Goal: Information Seeking & Learning: Learn about a topic

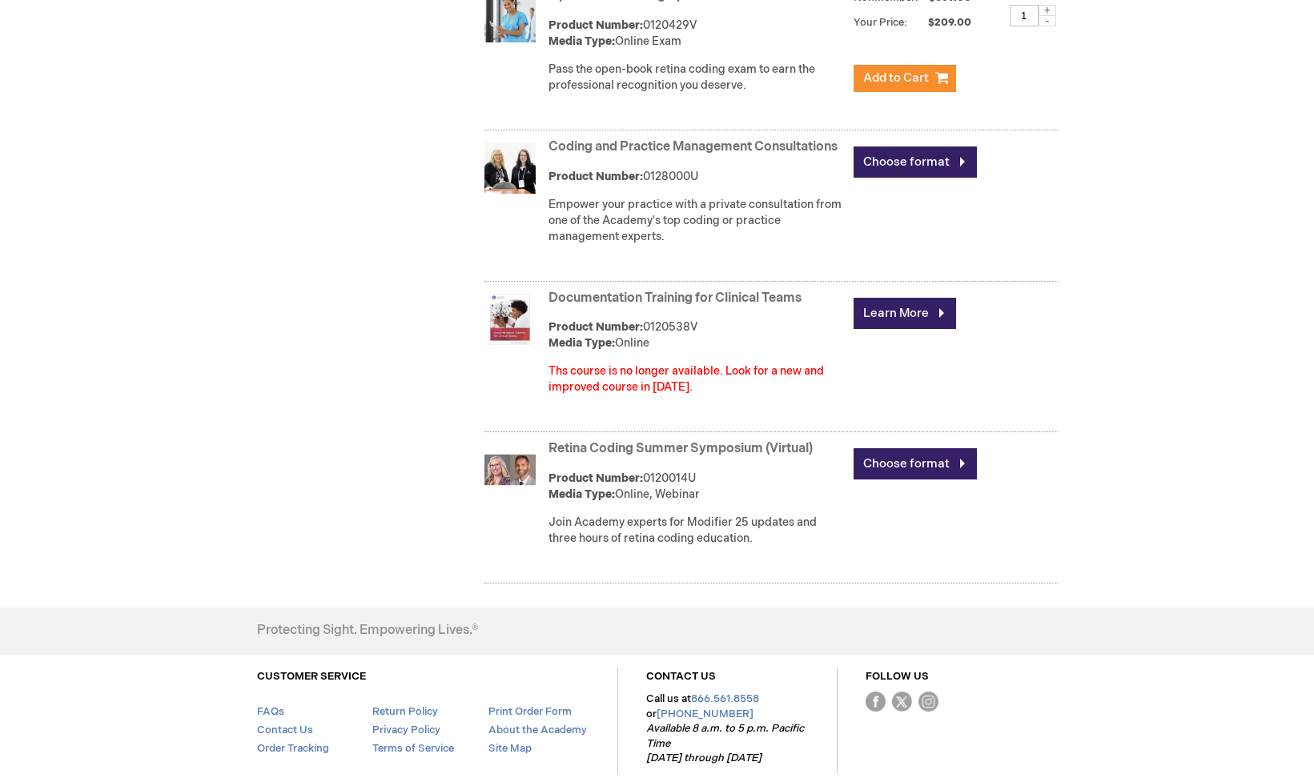
scroll to position [1681, 0]
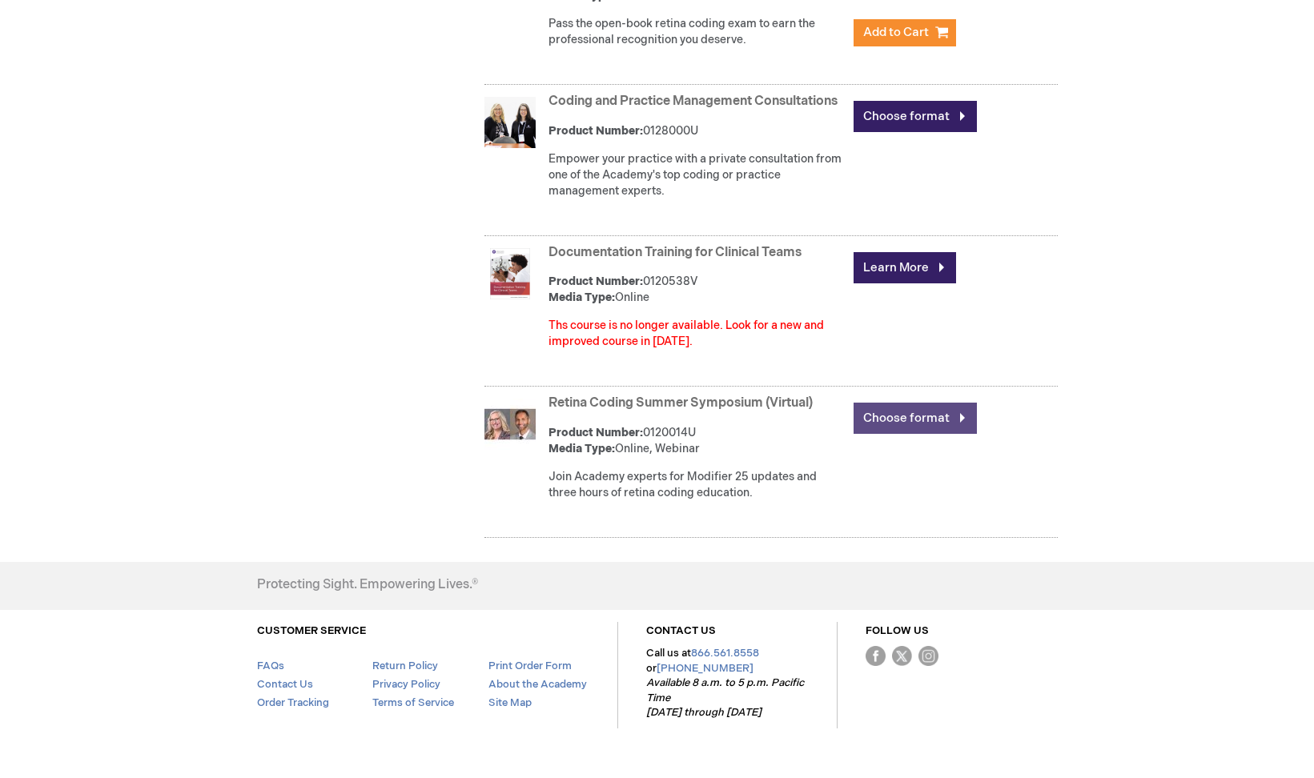
click at [916, 434] on link "Choose format" at bounding box center [915, 418] width 123 height 31
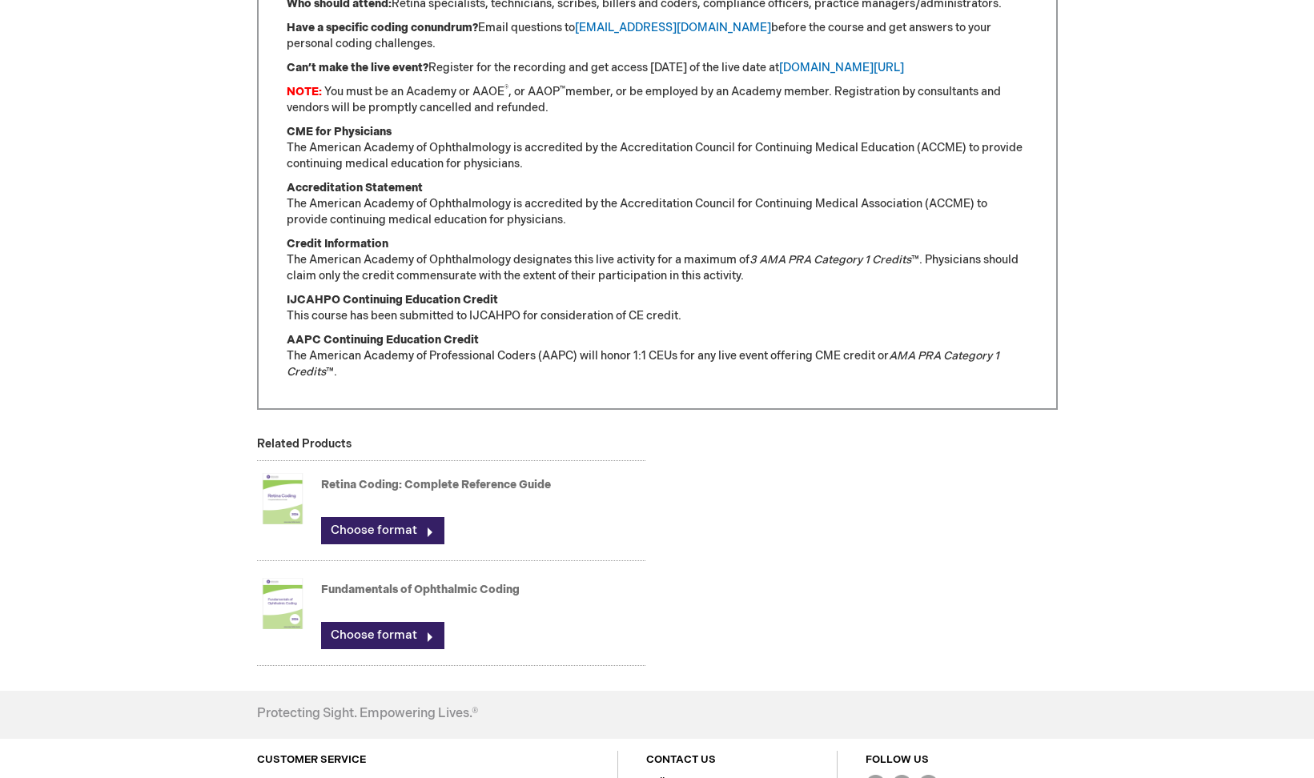
scroll to position [1041, 0]
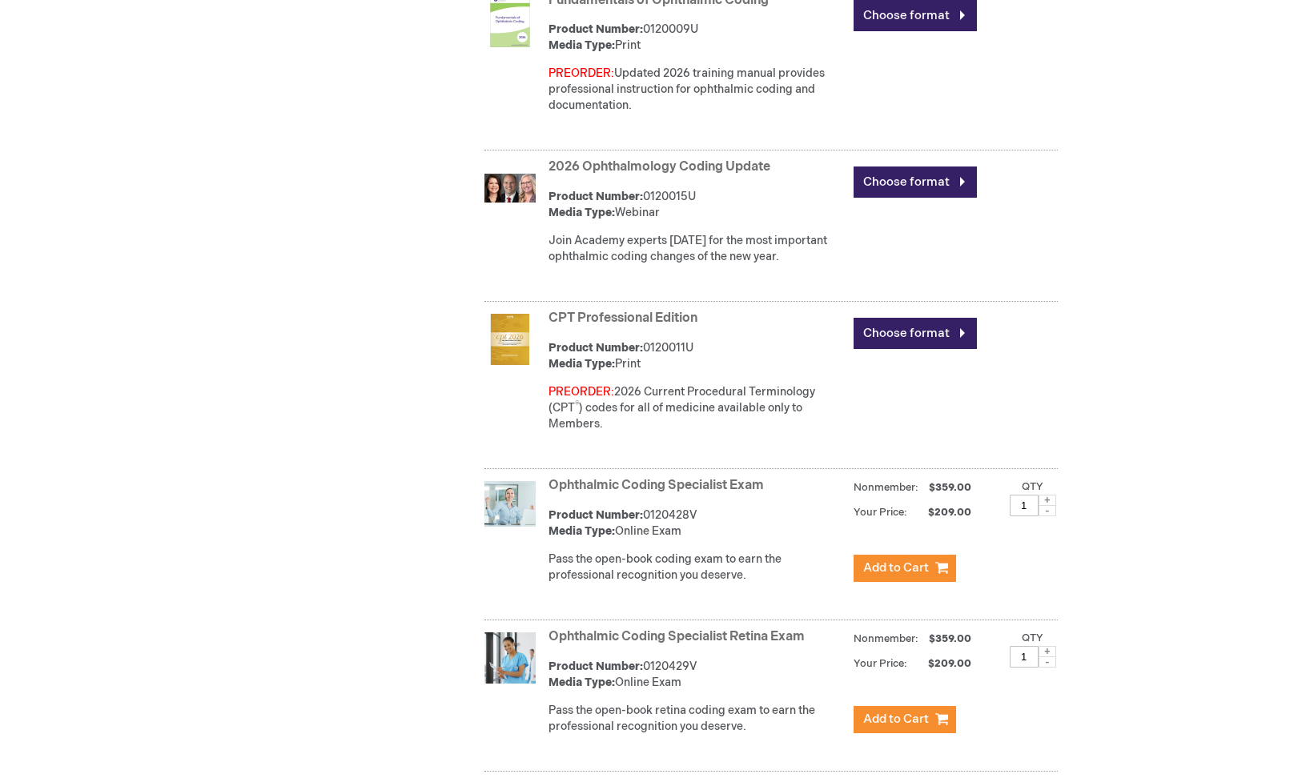
scroll to position [954, 0]
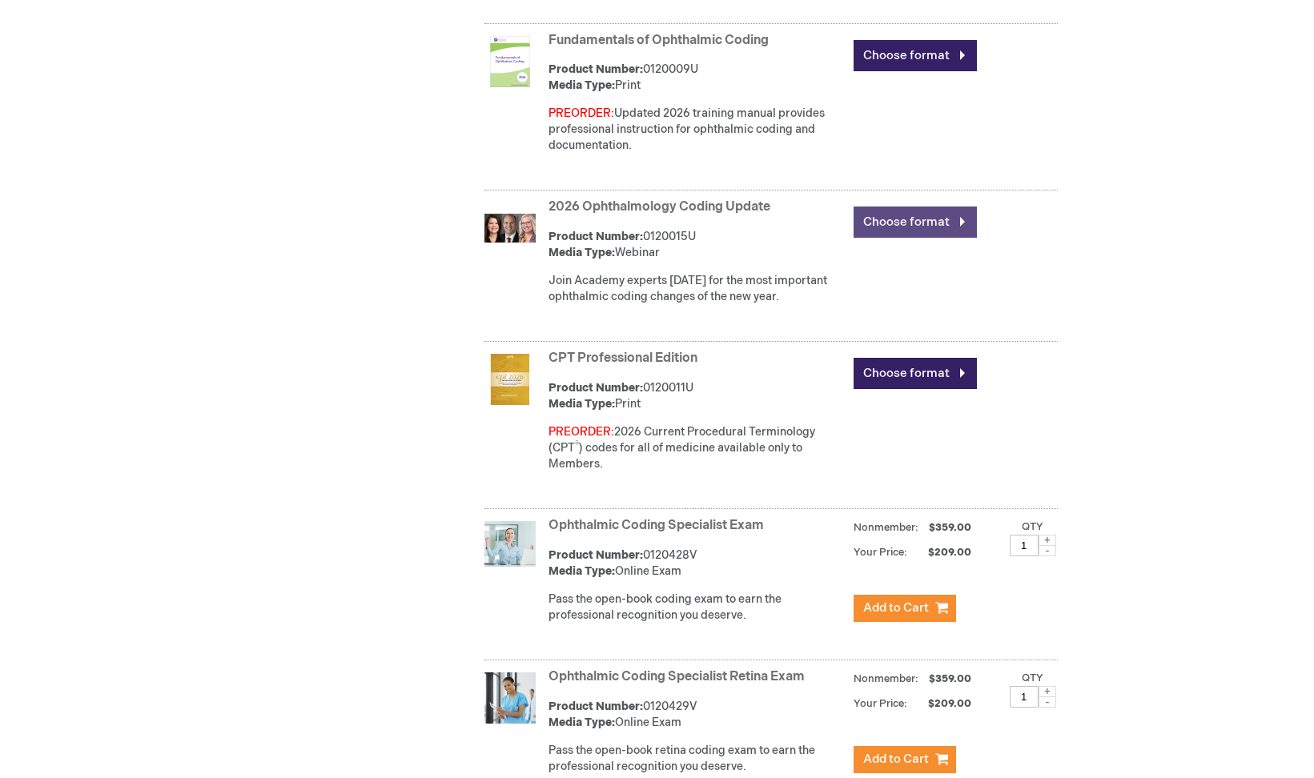
click at [912, 222] on link "Choose format" at bounding box center [915, 222] width 123 height 31
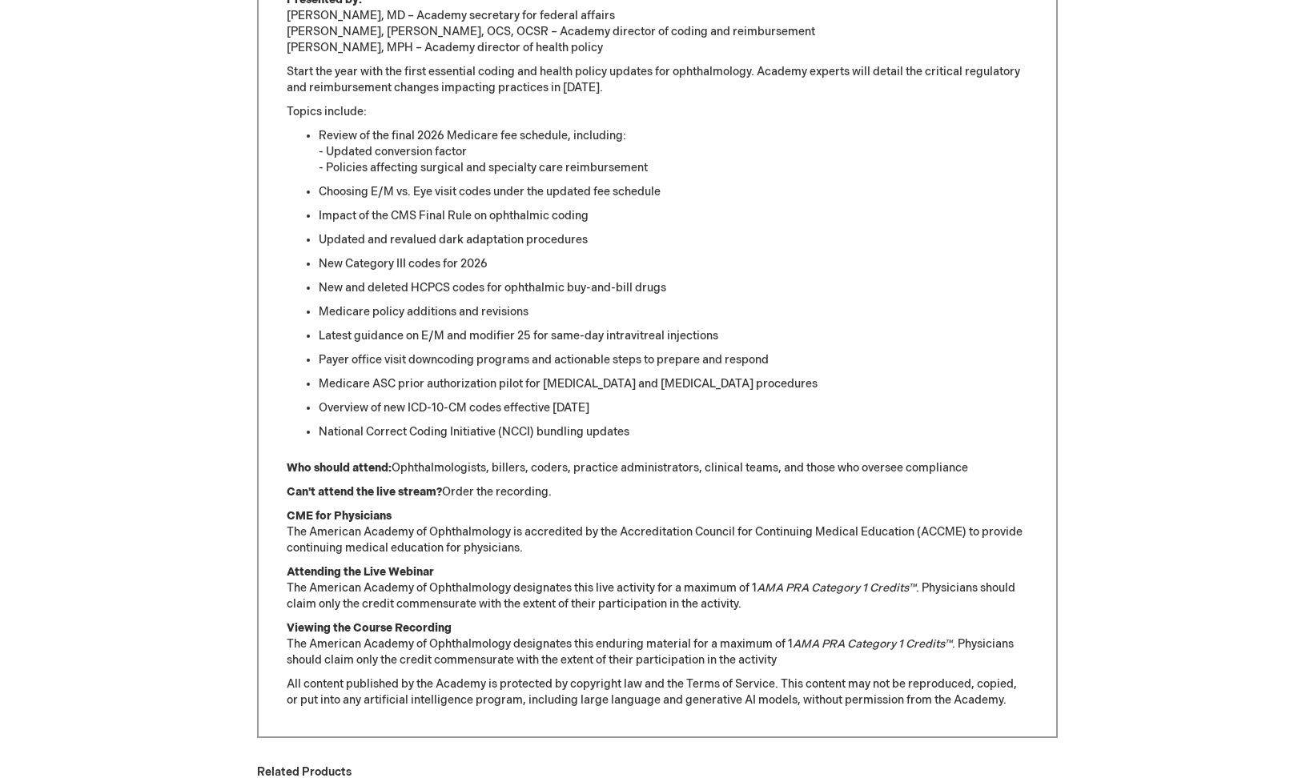
scroll to position [568, 0]
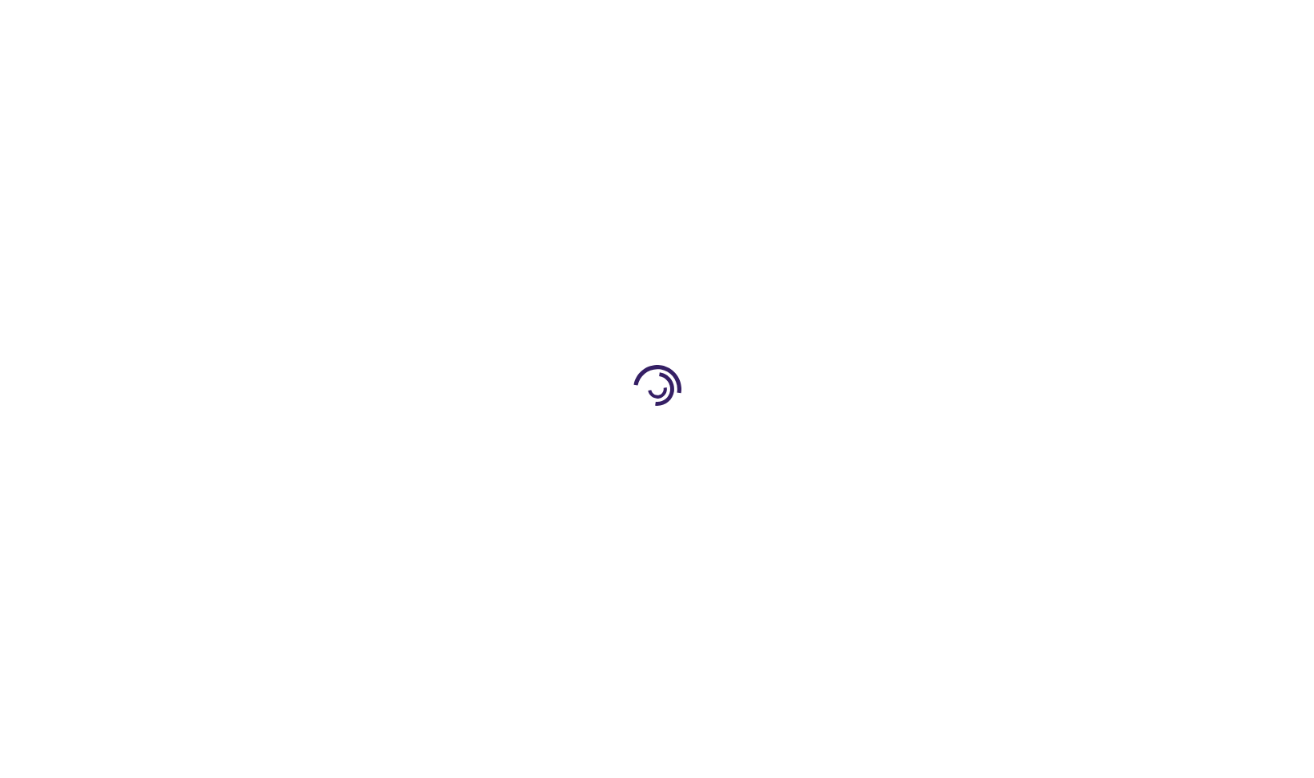
scroll to position [781, 0]
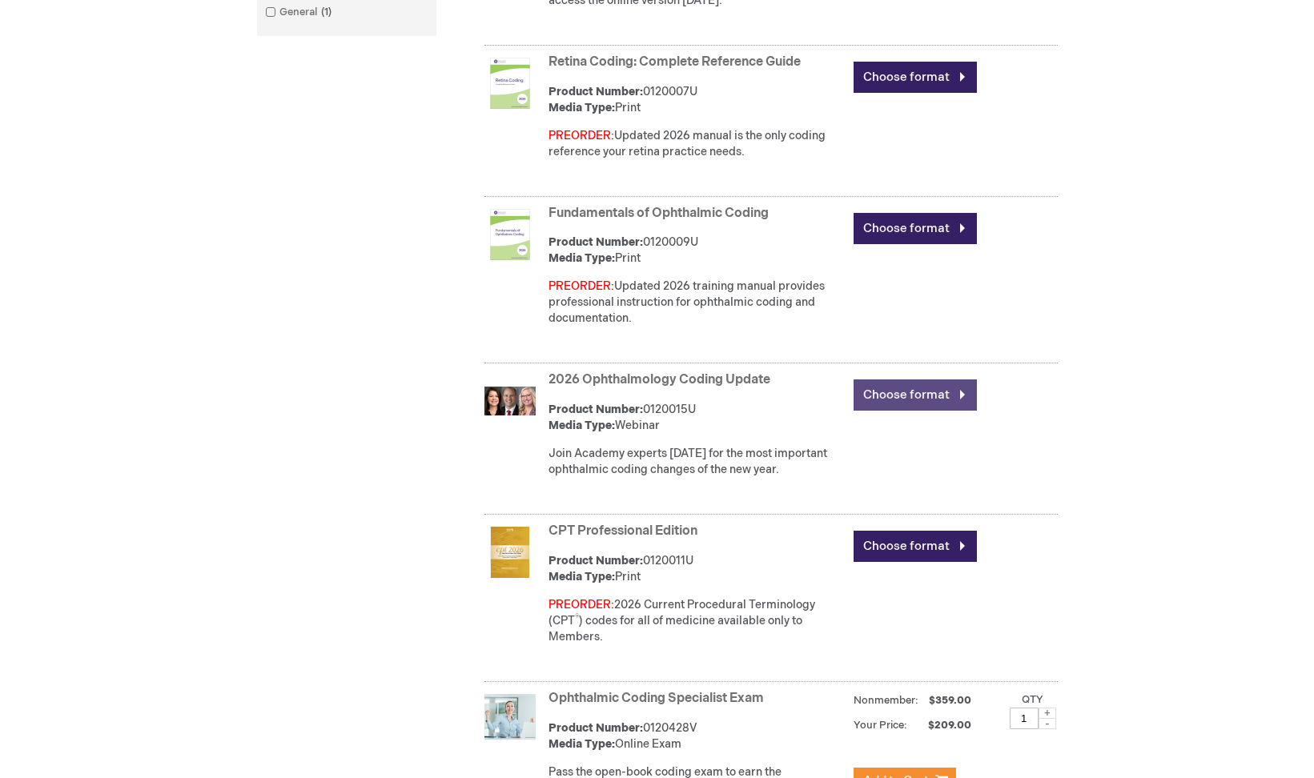
click at [911, 408] on link "Choose format" at bounding box center [915, 395] width 123 height 31
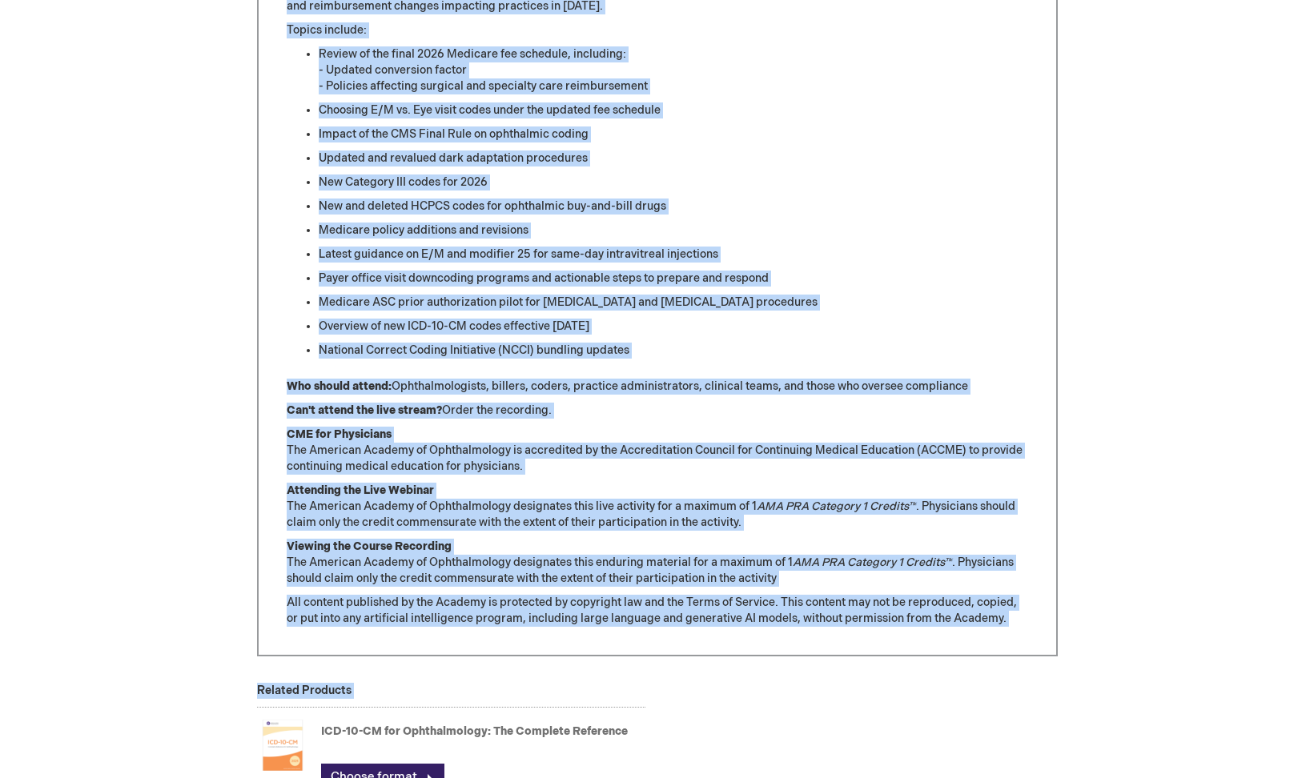
scroll to position [1041, 0]
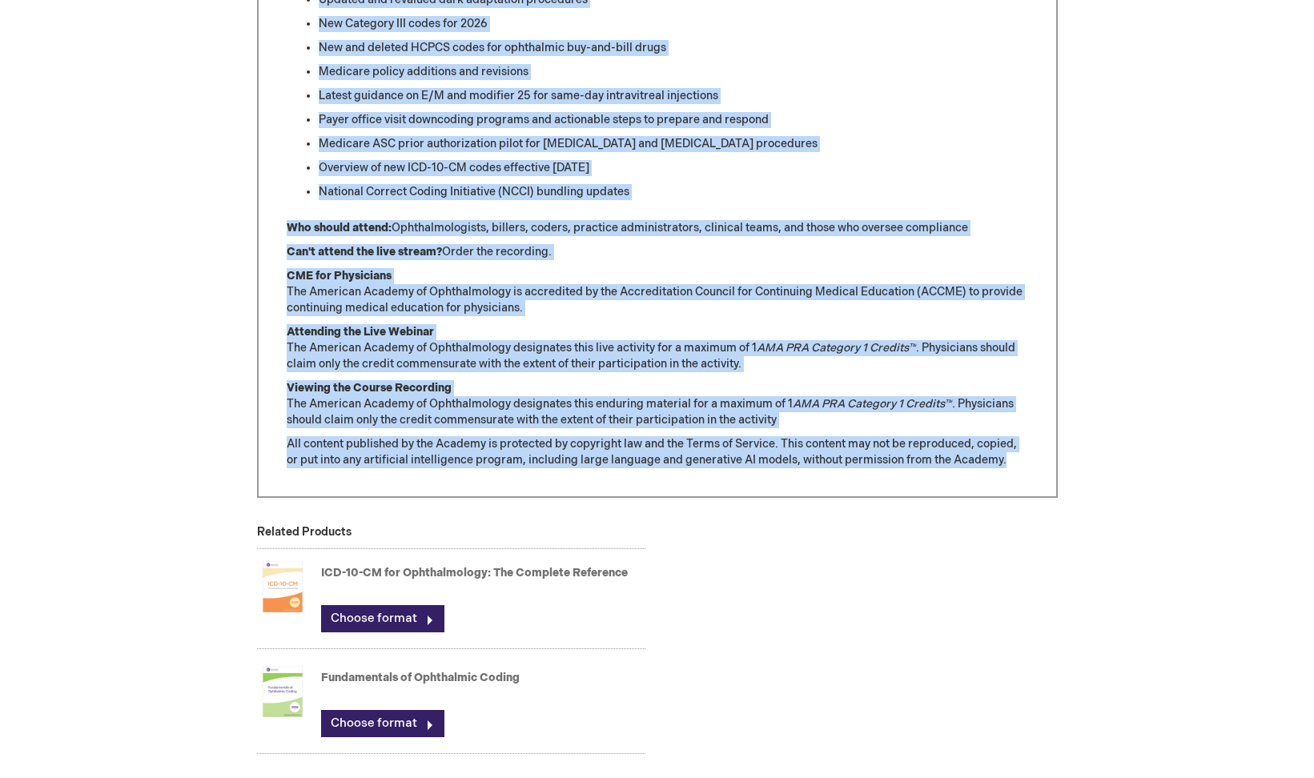
drag, startPoint x: 289, startPoint y: 99, endPoint x: 1019, endPoint y: 488, distance: 827.1
click at [1019, 488] on div "2026 Ophthalmology Coding Update (Live via Zoom) Recorded Jan. 7, 2026 Duration…" at bounding box center [657, 81] width 801 height 834
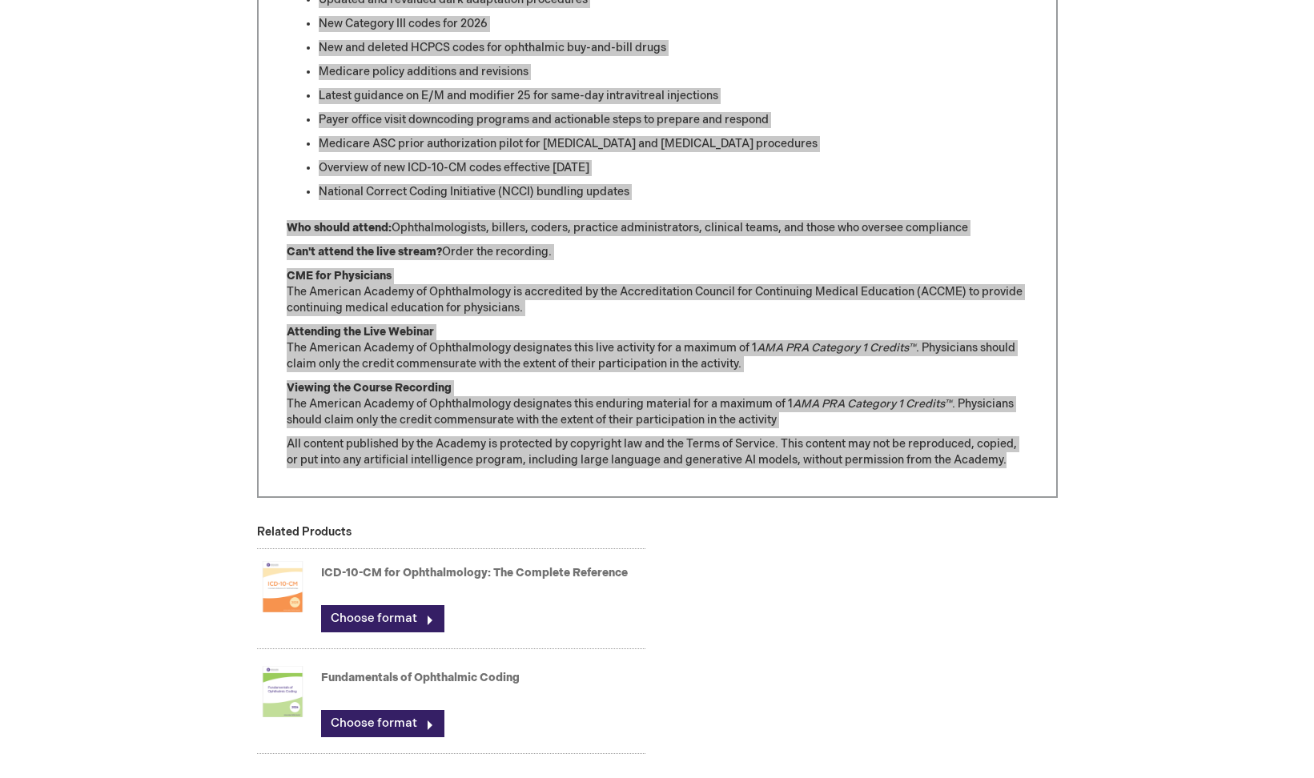
scroll to position [568, 0]
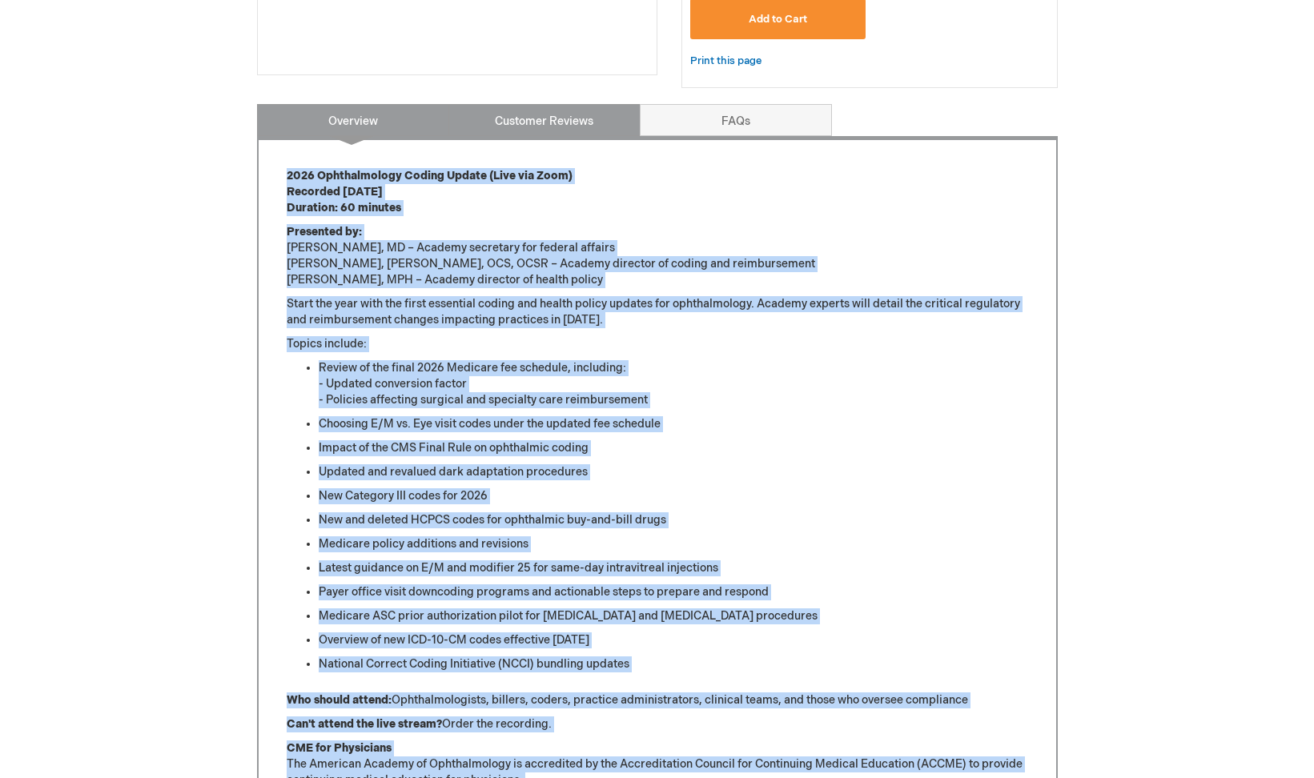
click at [575, 119] on link "Customer Reviews" at bounding box center [544, 120] width 192 height 32
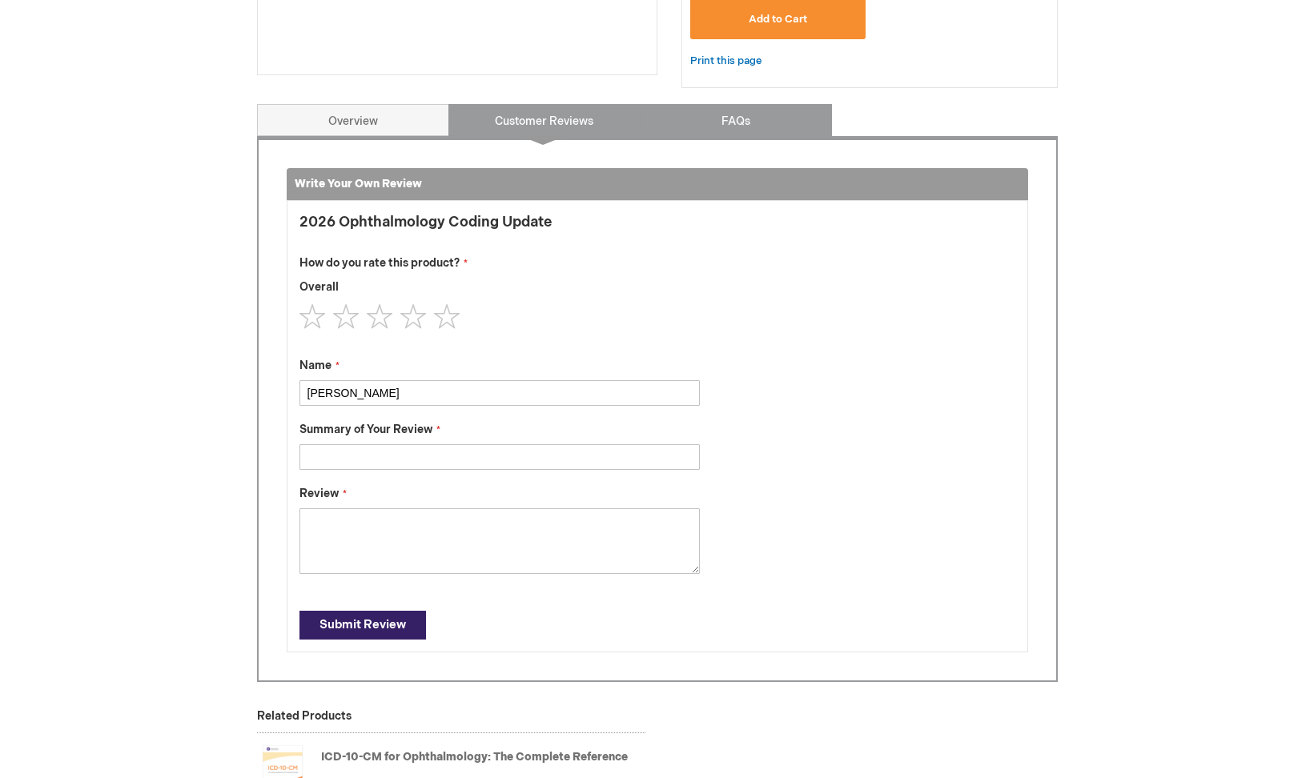
click at [721, 113] on link "FAQs" at bounding box center [736, 120] width 192 height 32
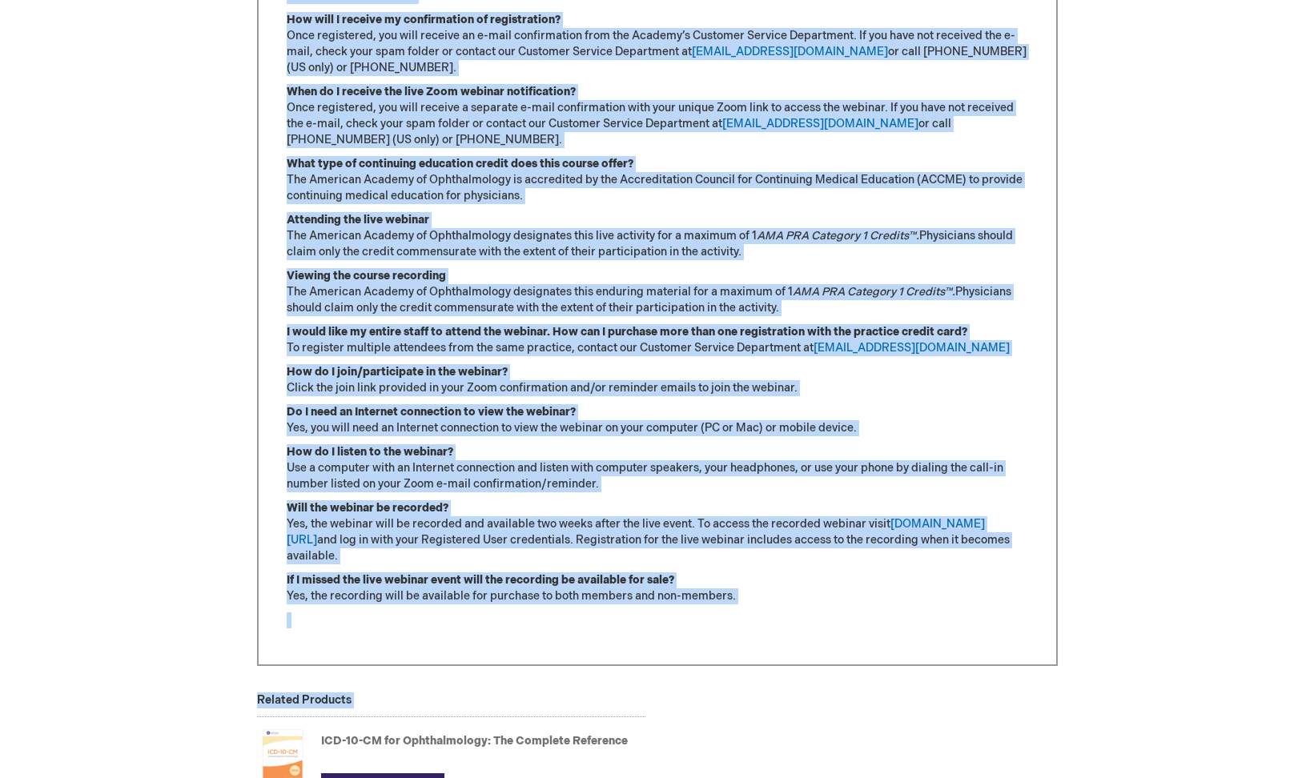
scroll to position [913, 0]
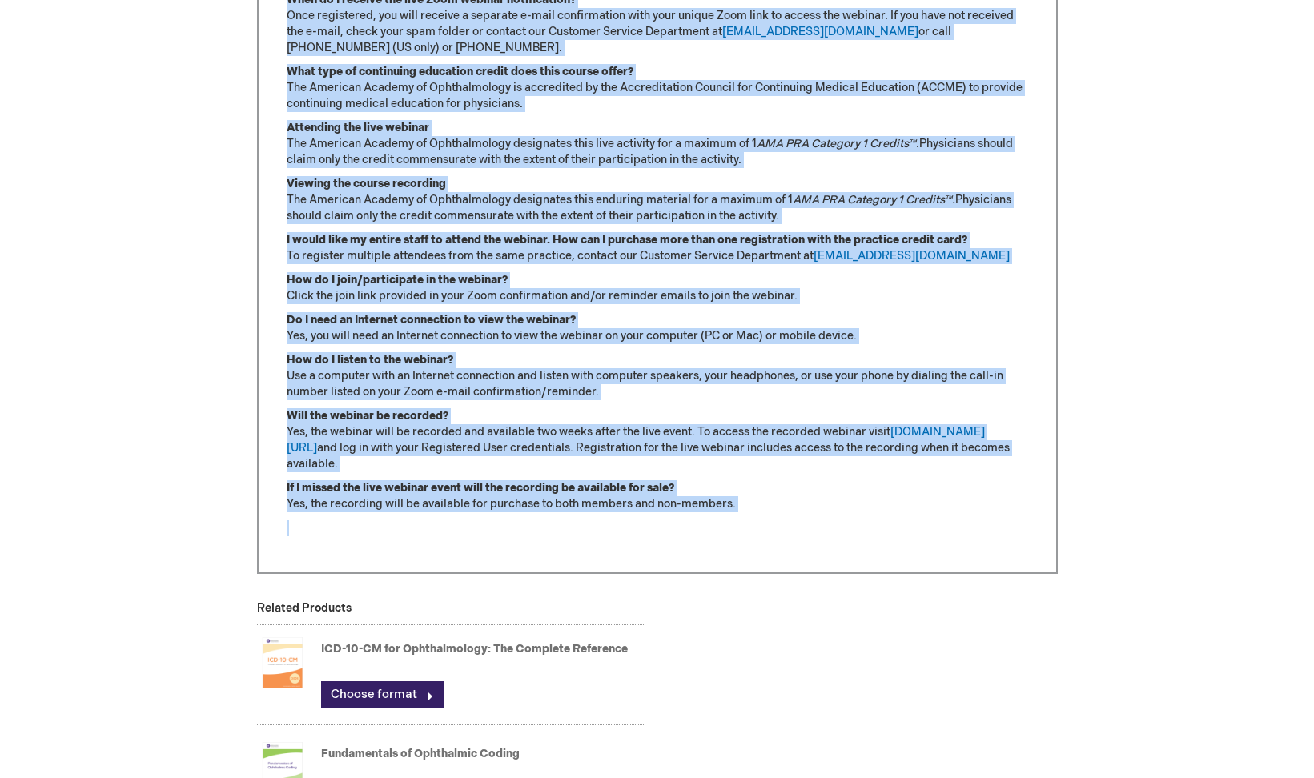
drag, startPoint x: 283, startPoint y: 59, endPoint x: 646, endPoint y: 513, distance: 581.6
click at [646, 513] on div "I don't have a Zoom account. How do I log in? View instructions on how to log i…" at bounding box center [657, 183] width 801 height 782
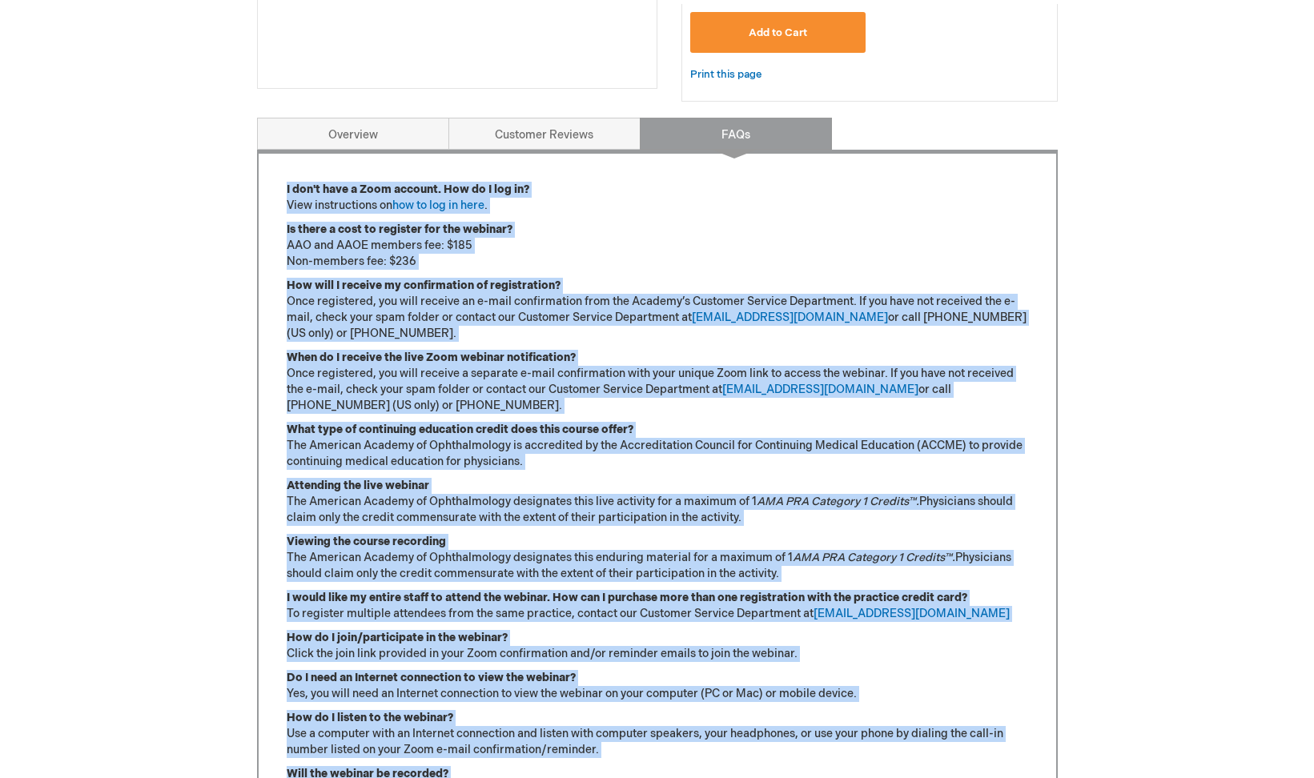
scroll to position [0, 0]
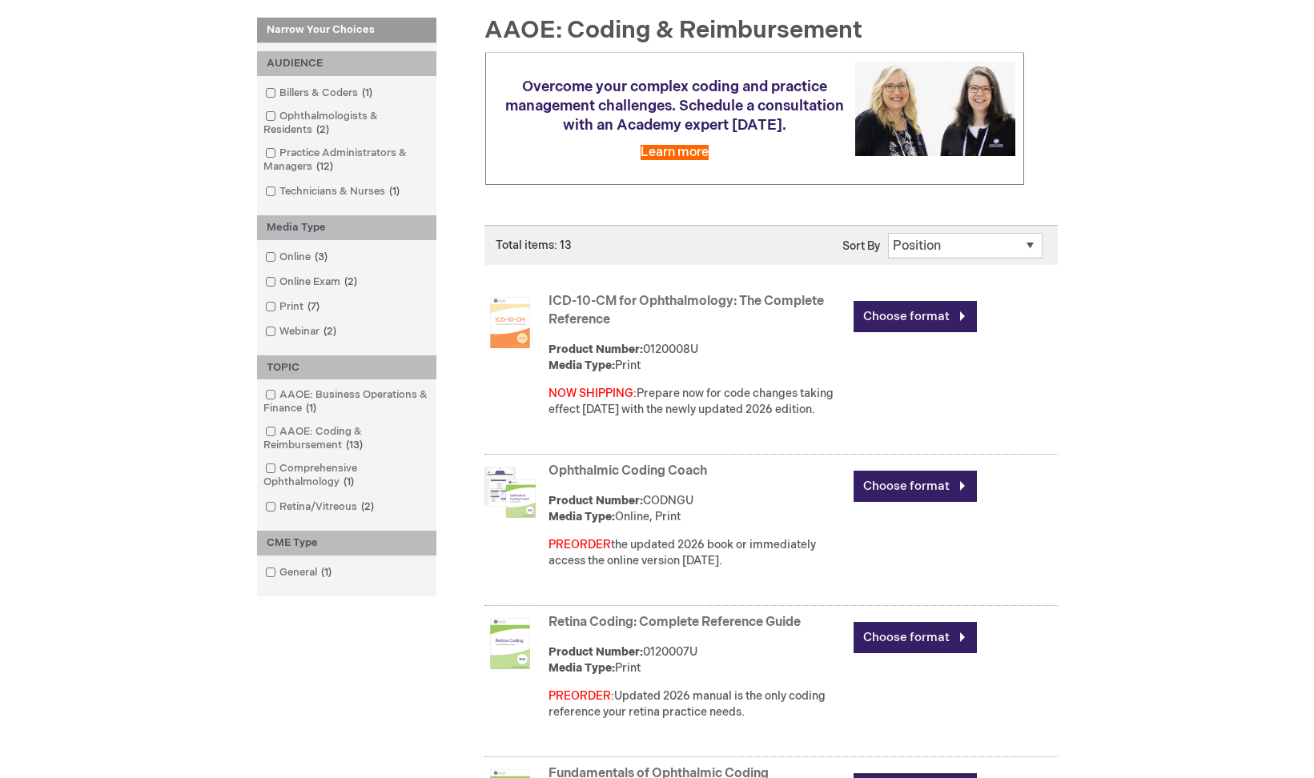
scroll to position [141, 0]
